Goal: Information Seeking & Learning: Find contact information

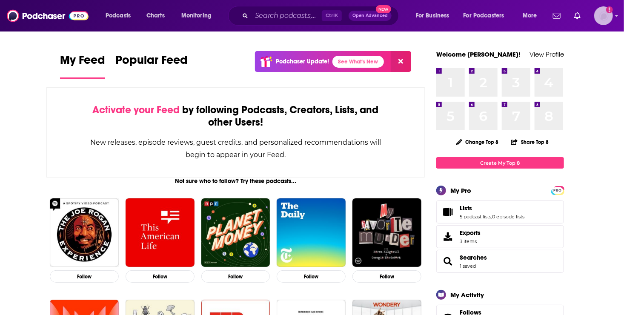
click at [600, 18] on img "Logged in as roneledotsonRAD" at bounding box center [603, 15] width 19 height 19
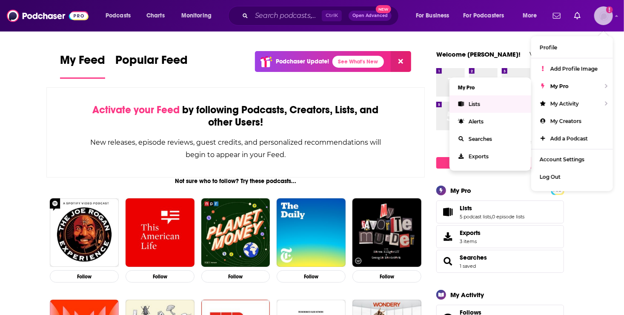
click at [488, 106] on link "Lists" at bounding box center [490, 103] width 82 height 17
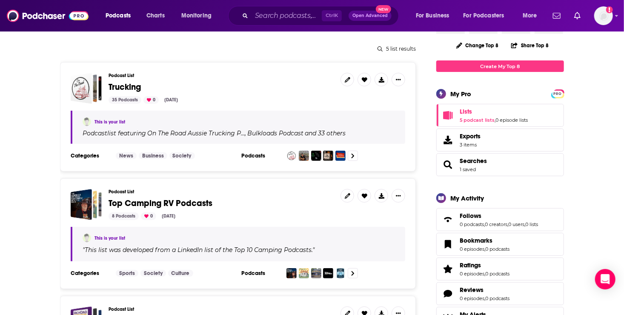
scroll to position [88, 0]
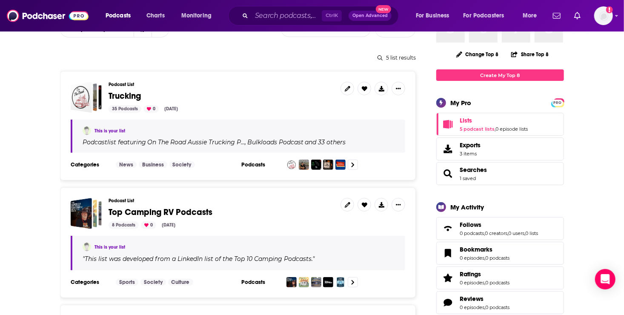
click at [126, 97] on span "Trucking" at bounding box center [125, 96] width 32 height 11
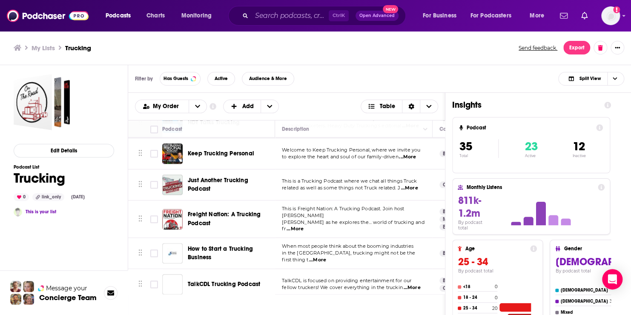
scroll to position [357, 0]
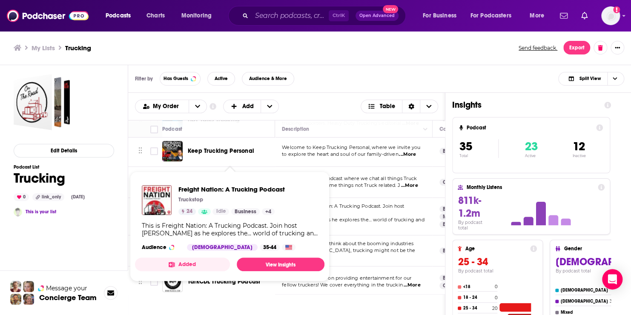
click at [197, 202] on p "Truckstop" at bounding box center [190, 199] width 25 height 7
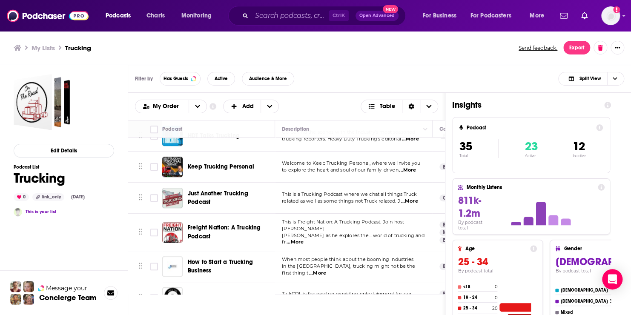
scroll to position [351, 0]
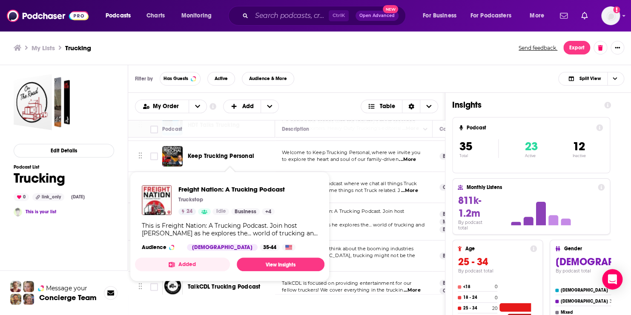
click at [188, 168] on span "Freight Nation: A Trucking Podcast Truckstop 24 Idle Business + 4 This is Freig…" at bounding box center [230, 226] width 200 height 120
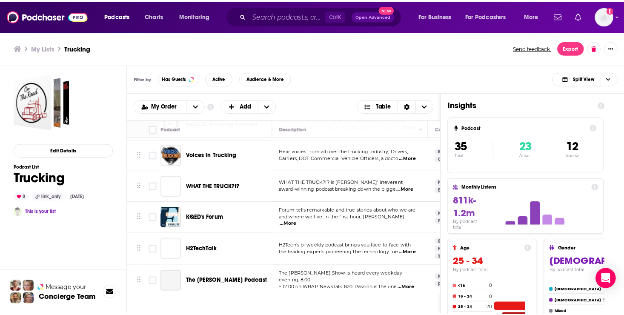
scroll to position [522, 0]
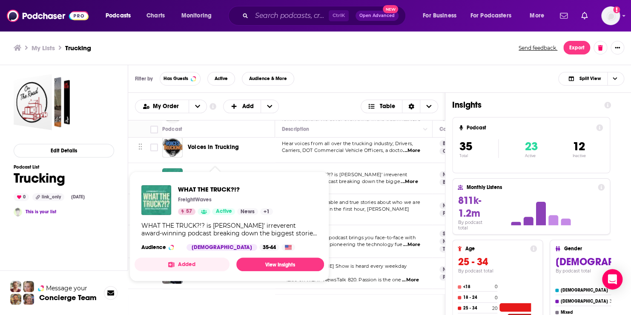
click at [191, 174] on span "WHAT THE TRUCK?!?" at bounding box center [215, 177] width 54 height 7
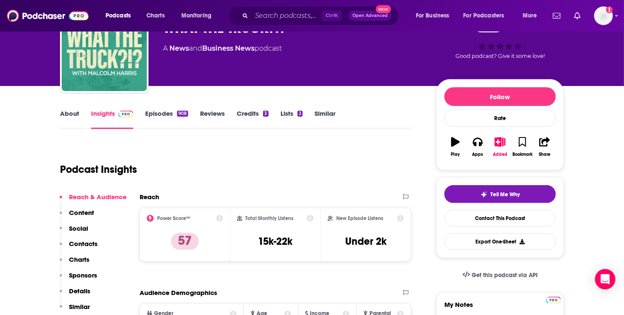
scroll to position [58, 0]
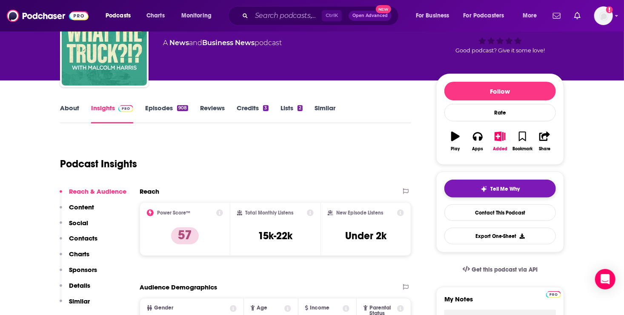
click at [503, 189] on span "Tell Me Why" at bounding box center [505, 189] width 29 height 7
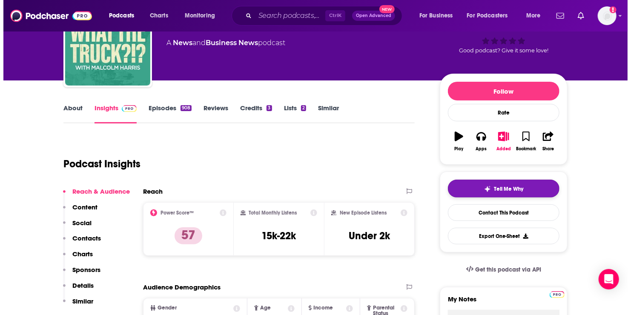
scroll to position [0, 0]
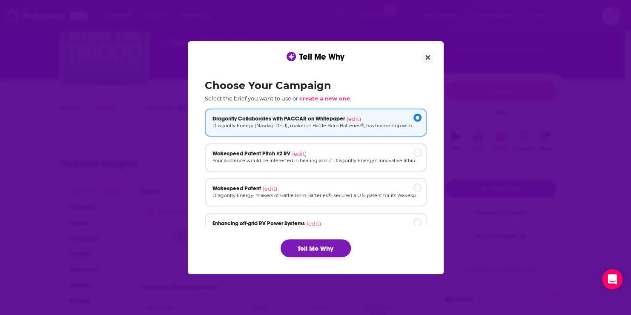
click at [314, 247] on button "Tell Me Why" at bounding box center [315, 248] width 70 height 18
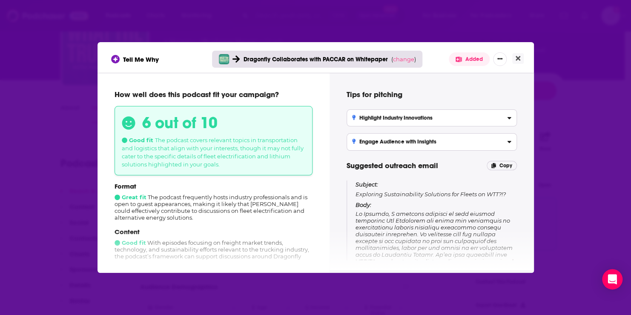
click at [441, 191] on p "Subject: Exploring Sustainability Solutions for Fleets on WTT?!?" at bounding box center [435, 188] width 161 height 17
click at [489, 237] on span "[object Object]" at bounding box center [435, 278] width 160 height 136
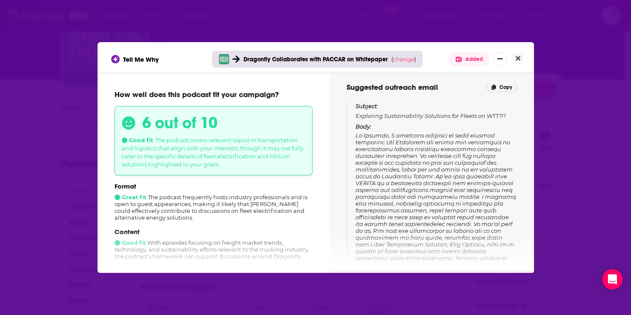
scroll to position [85, 0]
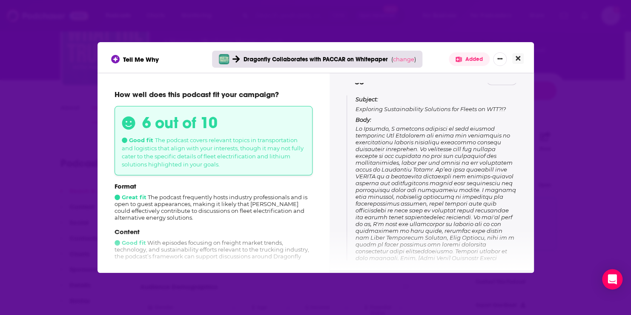
click at [515, 59] on icon "Close" at bounding box center [517, 58] width 5 height 7
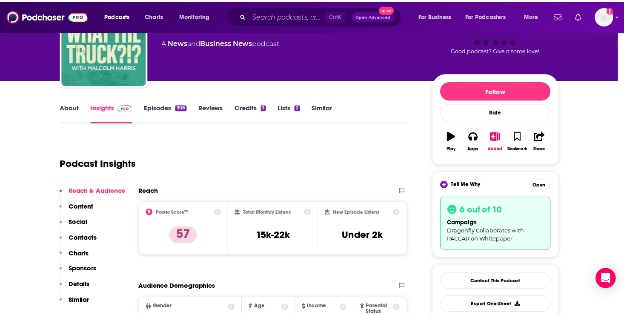
scroll to position [58, 0]
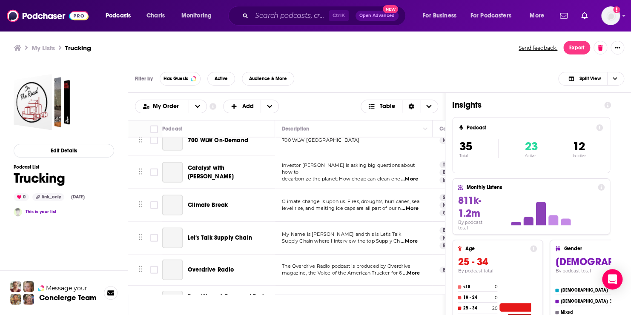
scroll to position [954, 0]
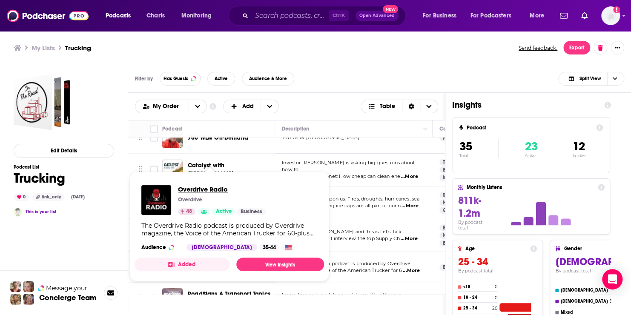
click at [191, 188] on span "Overdrive Radio" at bounding box center [222, 189] width 88 height 8
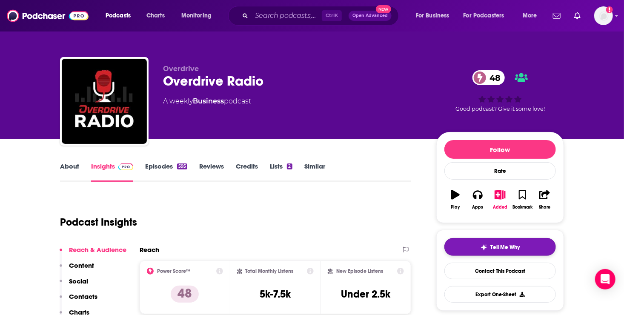
click at [491, 248] on span "Tell Me Why" at bounding box center [505, 247] width 29 height 7
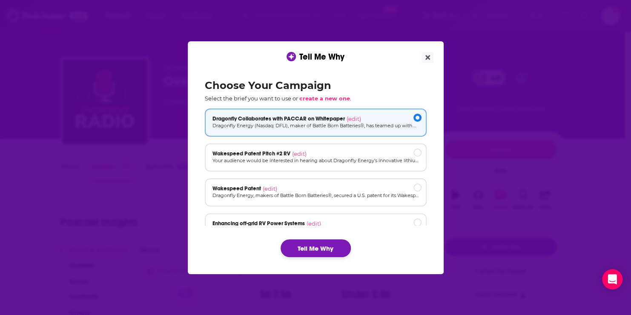
click at [311, 246] on button "Tell Me Why" at bounding box center [315, 248] width 70 height 18
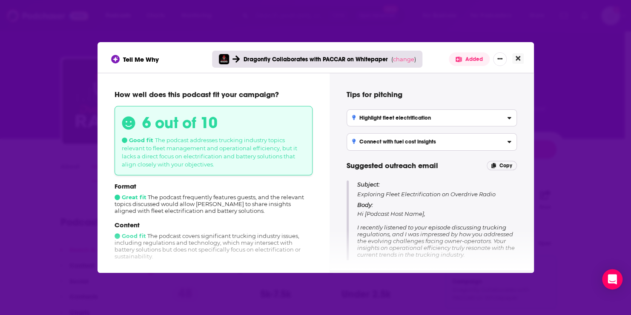
click at [516, 59] on icon "Close" at bounding box center [517, 58] width 5 height 7
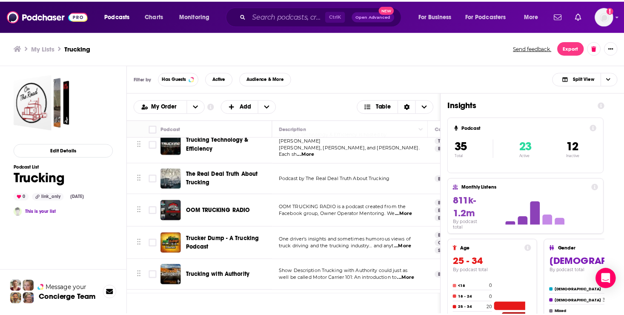
scroll to position [173, 0]
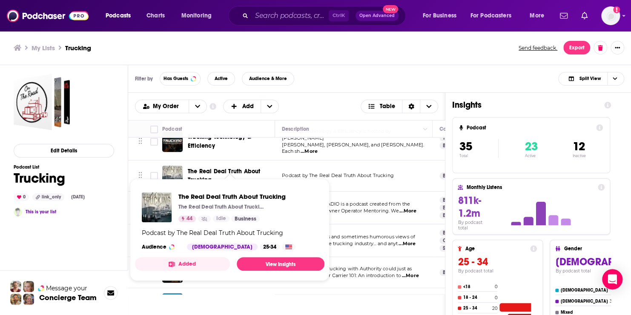
click at [201, 172] on span "The Real Deal Truth About Trucking" at bounding box center [224, 176] width 72 height 16
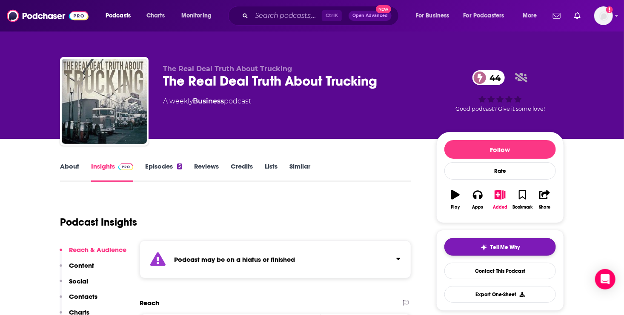
click at [507, 245] on span "Tell Me Why" at bounding box center [505, 247] width 29 height 7
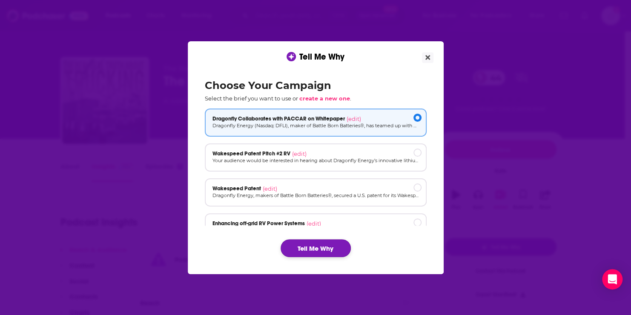
click at [317, 249] on button "Tell Me Why" at bounding box center [315, 248] width 70 height 18
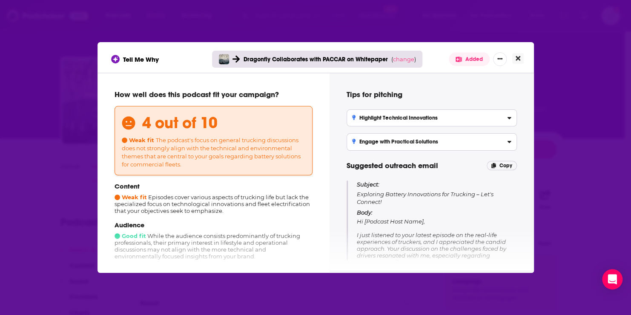
click at [515, 60] on icon "Close" at bounding box center [517, 58] width 5 height 7
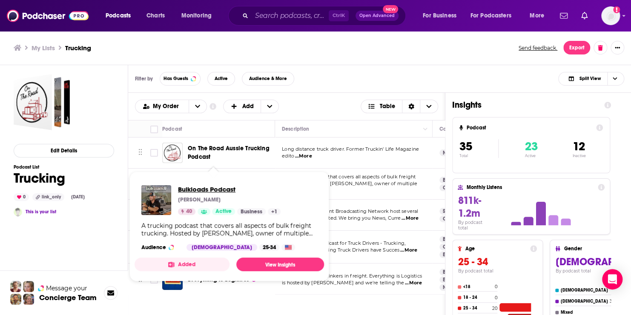
click at [200, 189] on span "Bulkloads Podcast" at bounding box center [229, 189] width 103 height 8
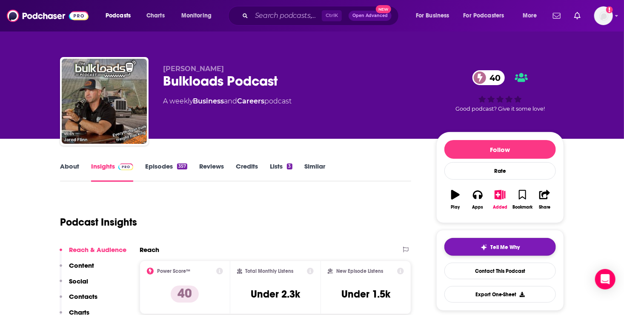
click at [520, 244] on button "Tell Me Why" at bounding box center [499, 247] width 111 height 18
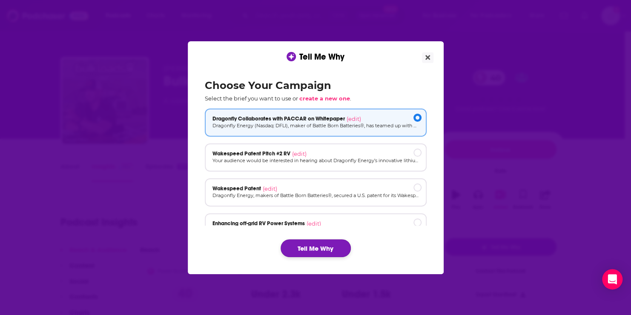
click at [316, 247] on button "Tell Me Why" at bounding box center [315, 248] width 70 height 18
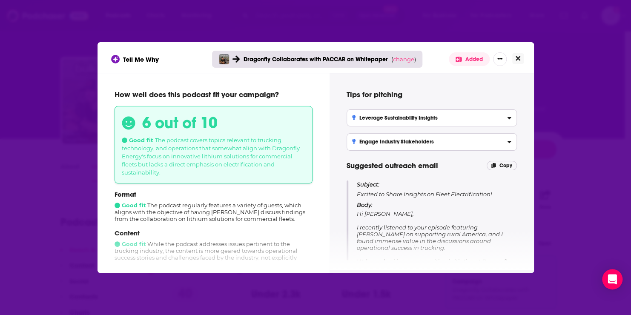
click at [517, 58] on icon "Close" at bounding box center [517, 58] width 5 height 5
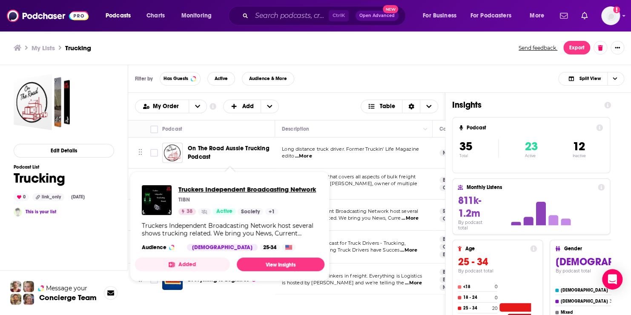
click at [209, 189] on span "Truckers Independent Broadcasting Network" at bounding box center [246, 189] width 137 height 8
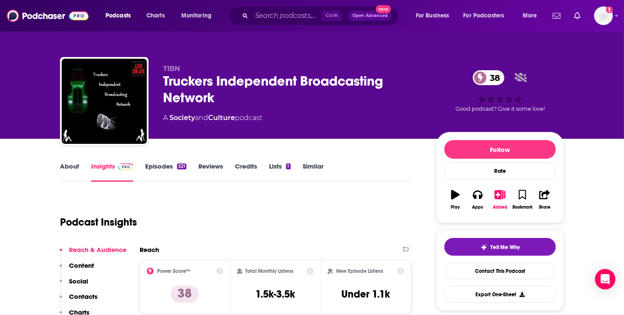
scroll to position [94, 0]
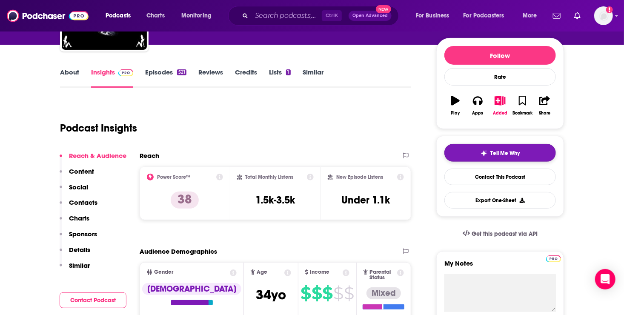
click at [505, 155] on span "Tell Me Why" at bounding box center [505, 153] width 29 height 7
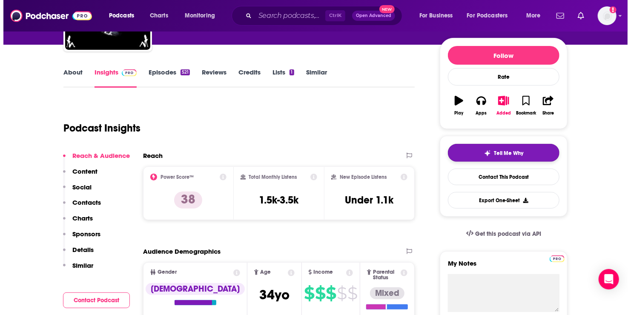
scroll to position [0, 0]
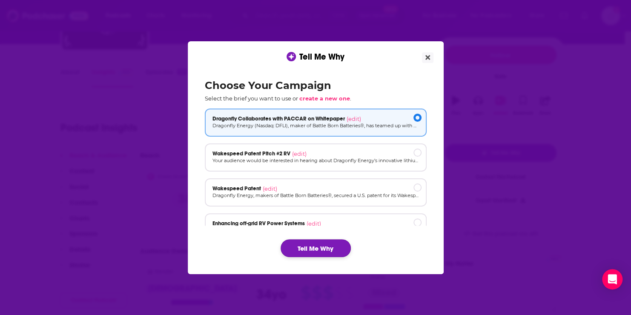
click at [313, 245] on button "Tell Me Why" at bounding box center [315, 248] width 70 height 18
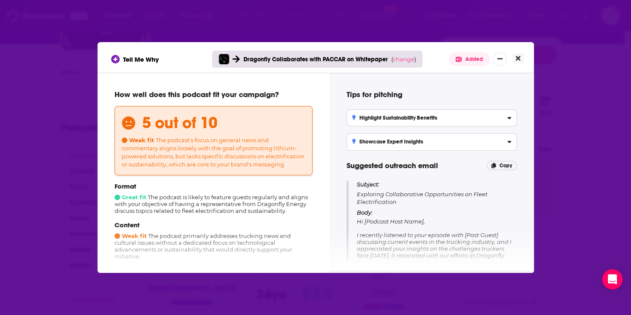
click at [520, 58] on button "Close" at bounding box center [517, 58] width 11 height 11
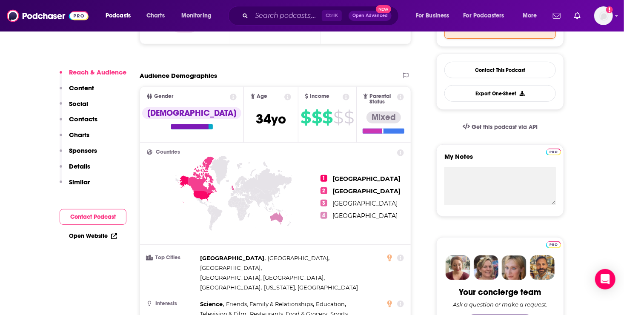
scroll to position [29, 0]
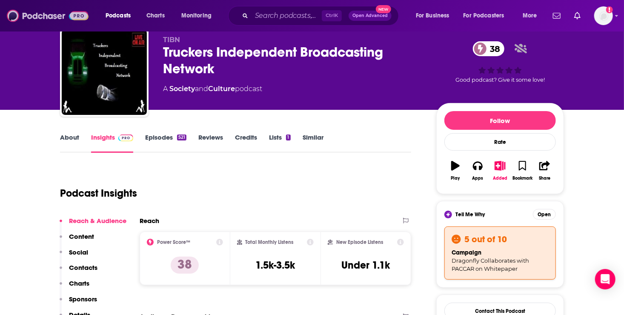
click at [45, 17] on img at bounding box center [48, 16] width 82 height 16
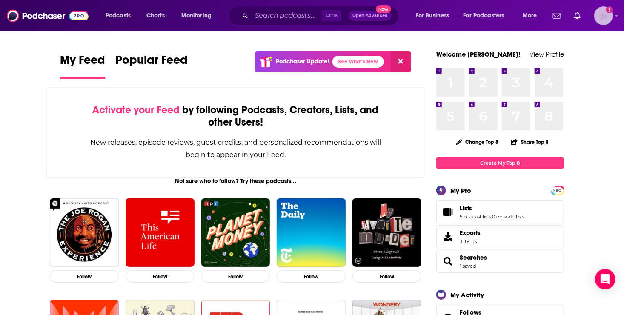
click at [600, 15] on img "Logged in as roneledotsonRAD" at bounding box center [603, 15] width 19 height 19
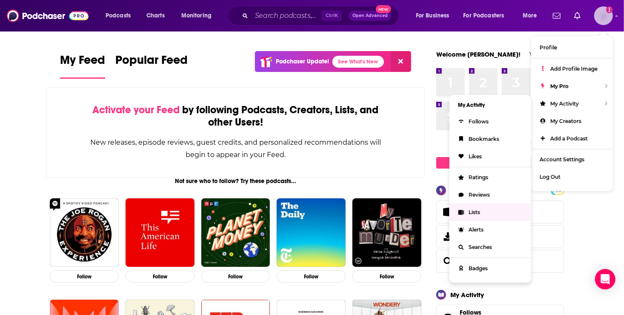
click at [475, 212] on span "Lists" at bounding box center [474, 212] width 11 height 6
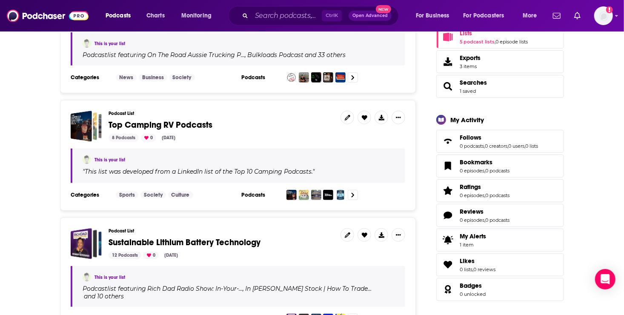
scroll to position [31, 0]
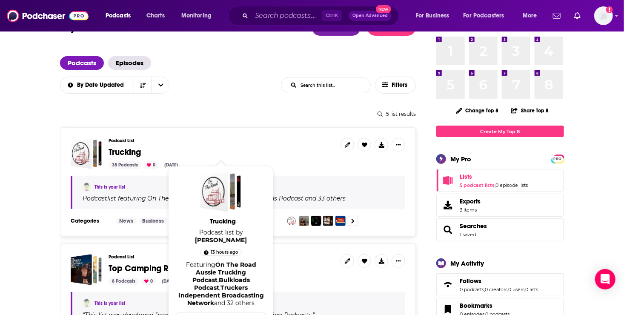
click at [123, 151] on span "Trucking" at bounding box center [125, 152] width 32 height 11
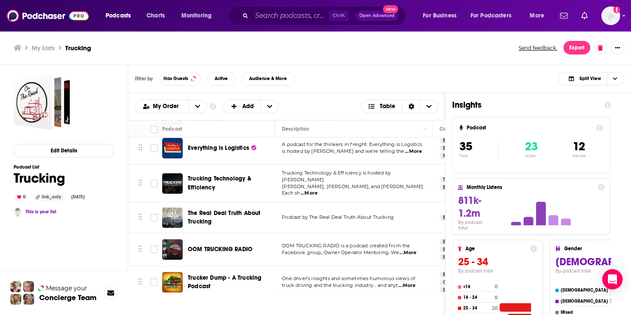
scroll to position [134, 0]
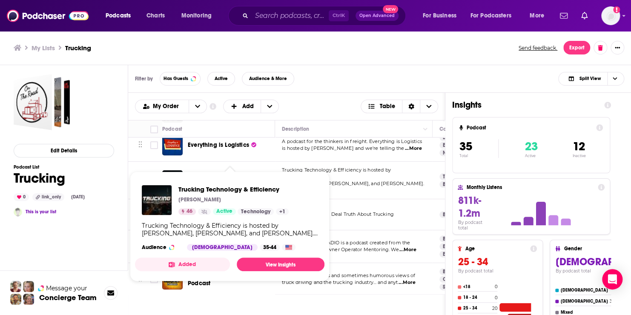
click at [194, 175] on span "Trucking Technology & Efficiency [PERSON_NAME] 46 Active Technology + 1 Truckin…" at bounding box center [229, 226] width 189 height 110
click at [273, 264] on link "View Insights" at bounding box center [281, 264] width 88 height 14
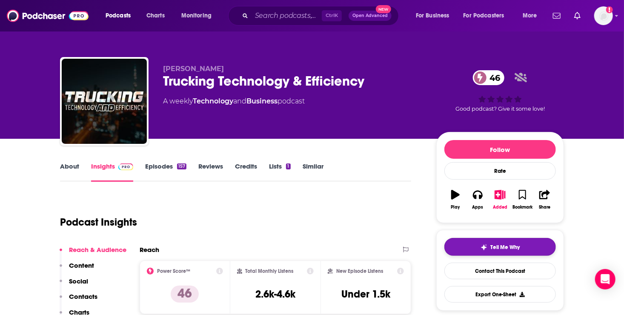
click at [503, 244] on span "Tell Me Why" at bounding box center [505, 247] width 29 height 7
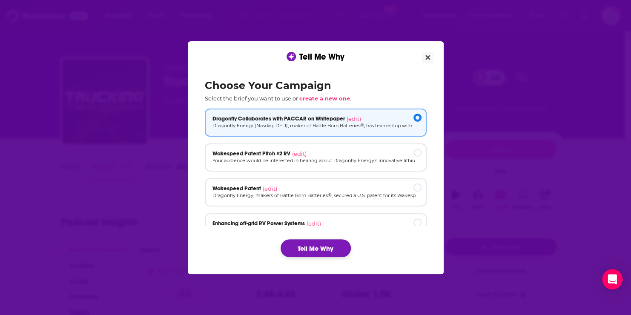
click at [308, 248] on button "Tell Me Why" at bounding box center [315, 248] width 70 height 18
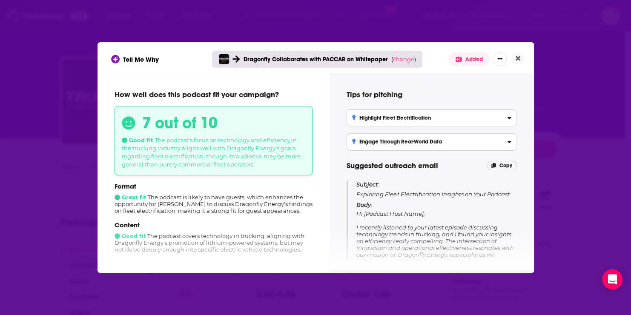
click at [424, 226] on span "Hi [Podcast Host Name], I recently listened to your latest episode discussing t…" at bounding box center [436, 288] width 160 height 157
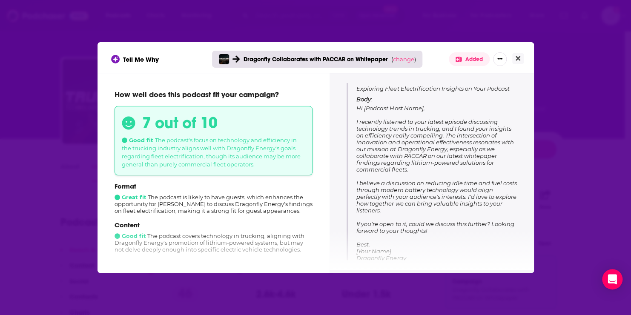
scroll to position [77, 0]
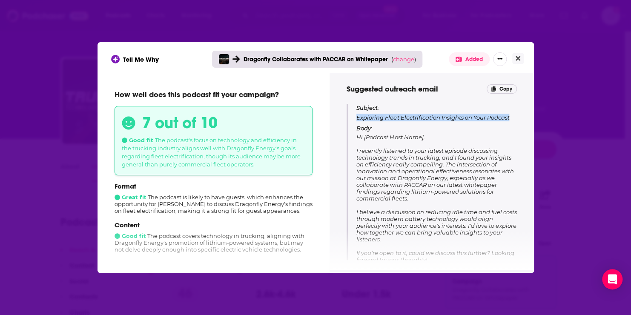
drag, startPoint x: 357, startPoint y: 114, endPoint x: 511, endPoint y: 116, distance: 154.1
click at [511, 116] on p "Subject: Exploring Fleet Electrification Insights on Your Podcast" at bounding box center [436, 112] width 160 height 17
drag, startPoint x: 511, startPoint y: 116, endPoint x: 494, endPoint y: 117, distance: 17.0
copy p "Exploring Fleet Electrification Insights on Your Podcast"
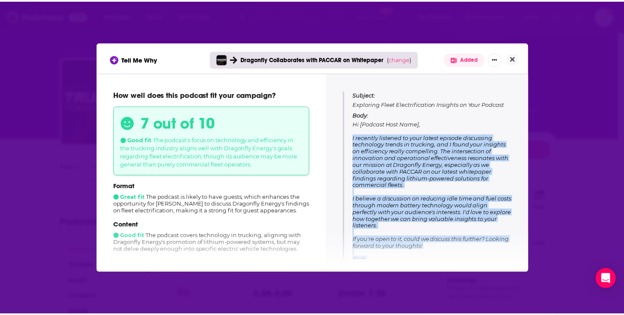
scroll to position [112, 0]
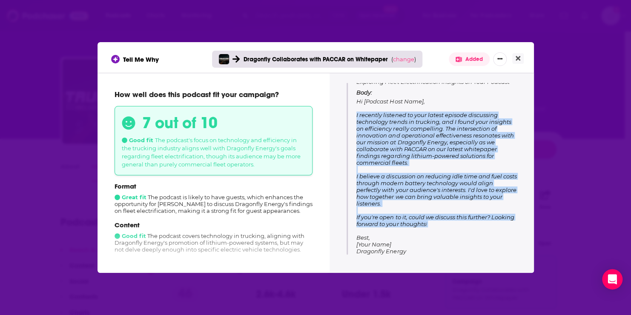
drag, startPoint x: 356, startPoint y: 150, endPoint x: 434, endPoint y: 230, distance: 112.2
click at [434, 230] on p "Body: Hi [Podcast Host Name], I recently listened to your latest episode discus…" at bounding box center [436, 172] width 160 height 166
drag, startPoint x: 434, startPoint y: 230, endPoint x: 409, endPoint y: 185, distance: 52.2
copy span "I recently listened to your latest episode discussing technology trends in truc…"
click at [517, 60] on icon "Close" at bounding box center [517, 58] width 5 height 7
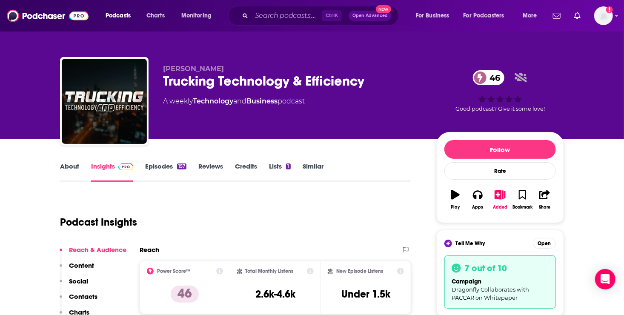
click at [88, 295] on p "Contacts" at bounding box center [83, 296] width 29 height 8
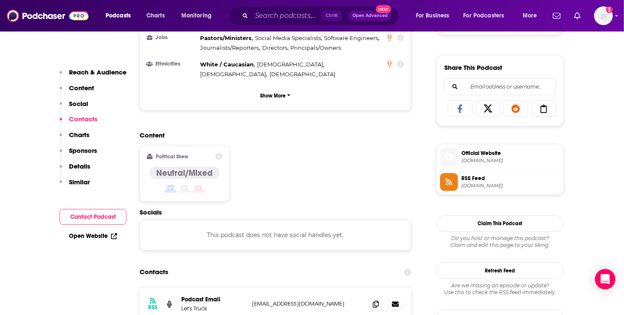
scroll to position [675, 0]
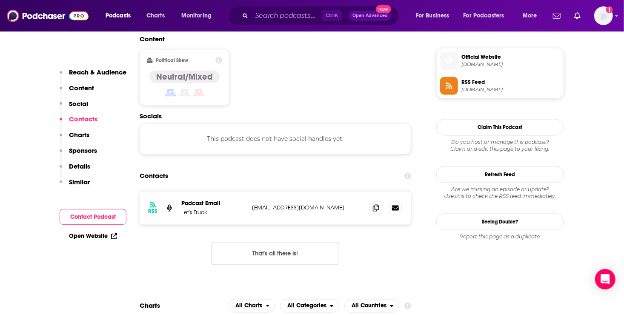
click at [73, 85] on p "Content" at bounding box center [81, 88] width 25 height 8
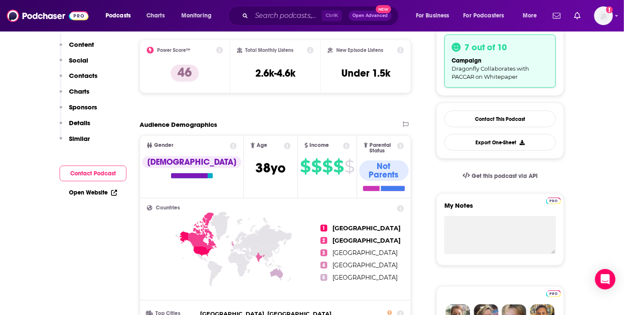
scroll to position [76, 0]
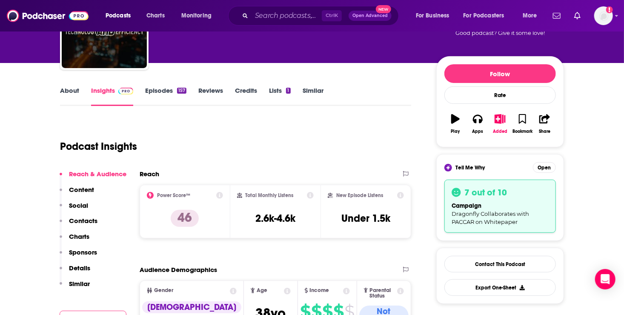
click at [72, 91] on link "About" at bounding box center [69, 96] width 19 height 20
